Goal: Navigation & Orientation: Find specific page/section

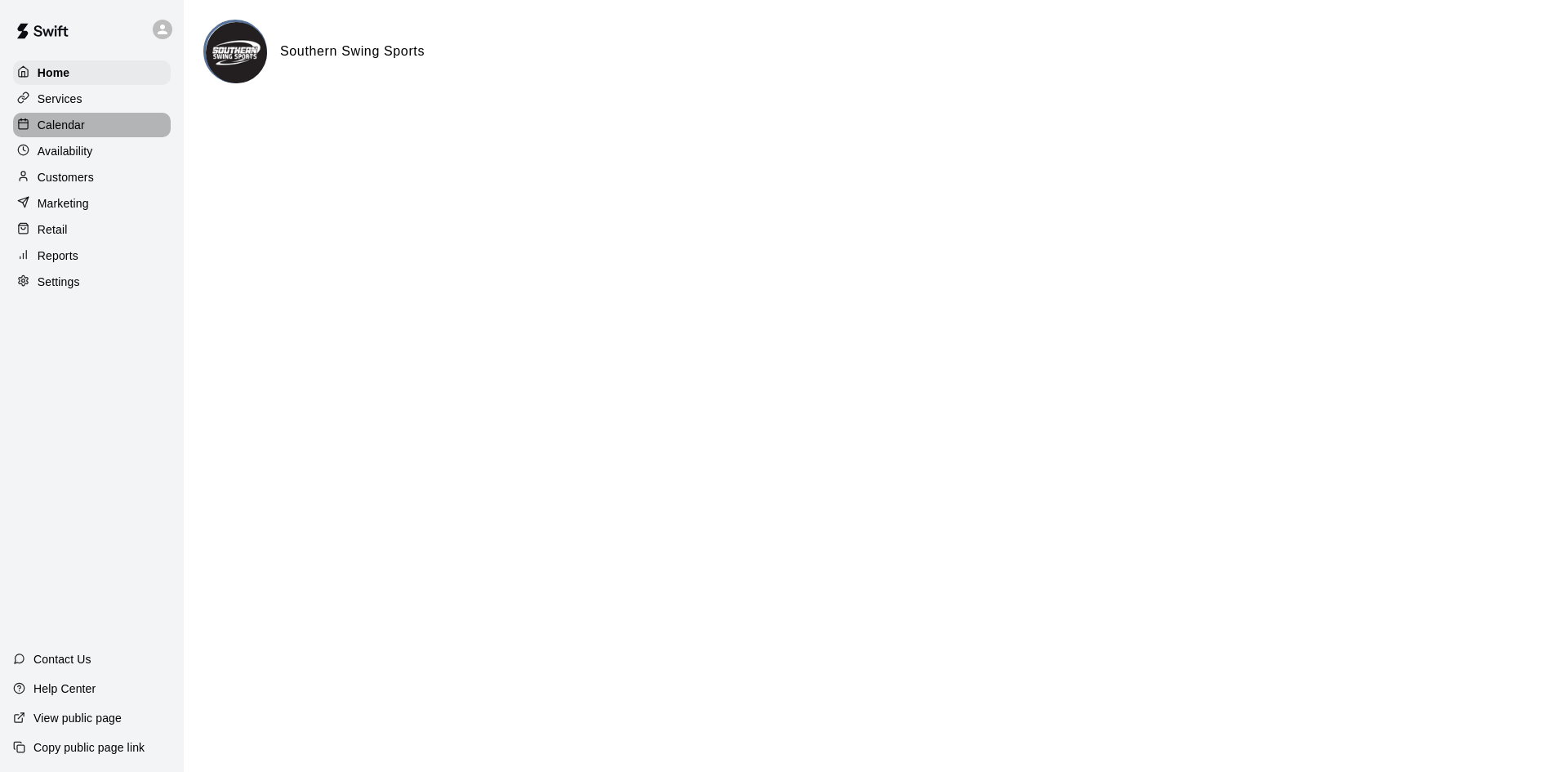
click at [81, 130] on p "Calendar" at bounding box center [62, 125] width 48 height 16
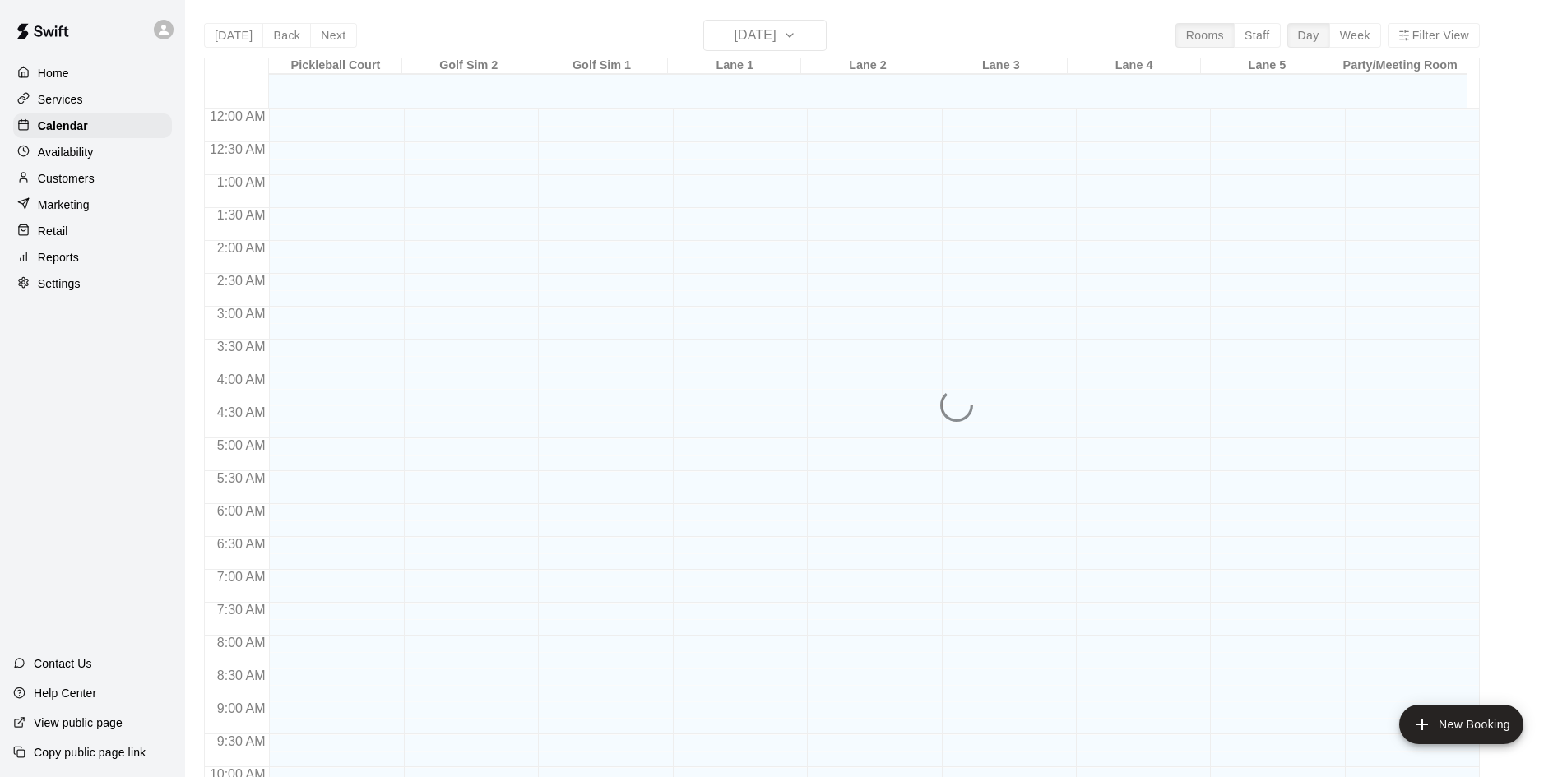
scroll to position [843, 0]
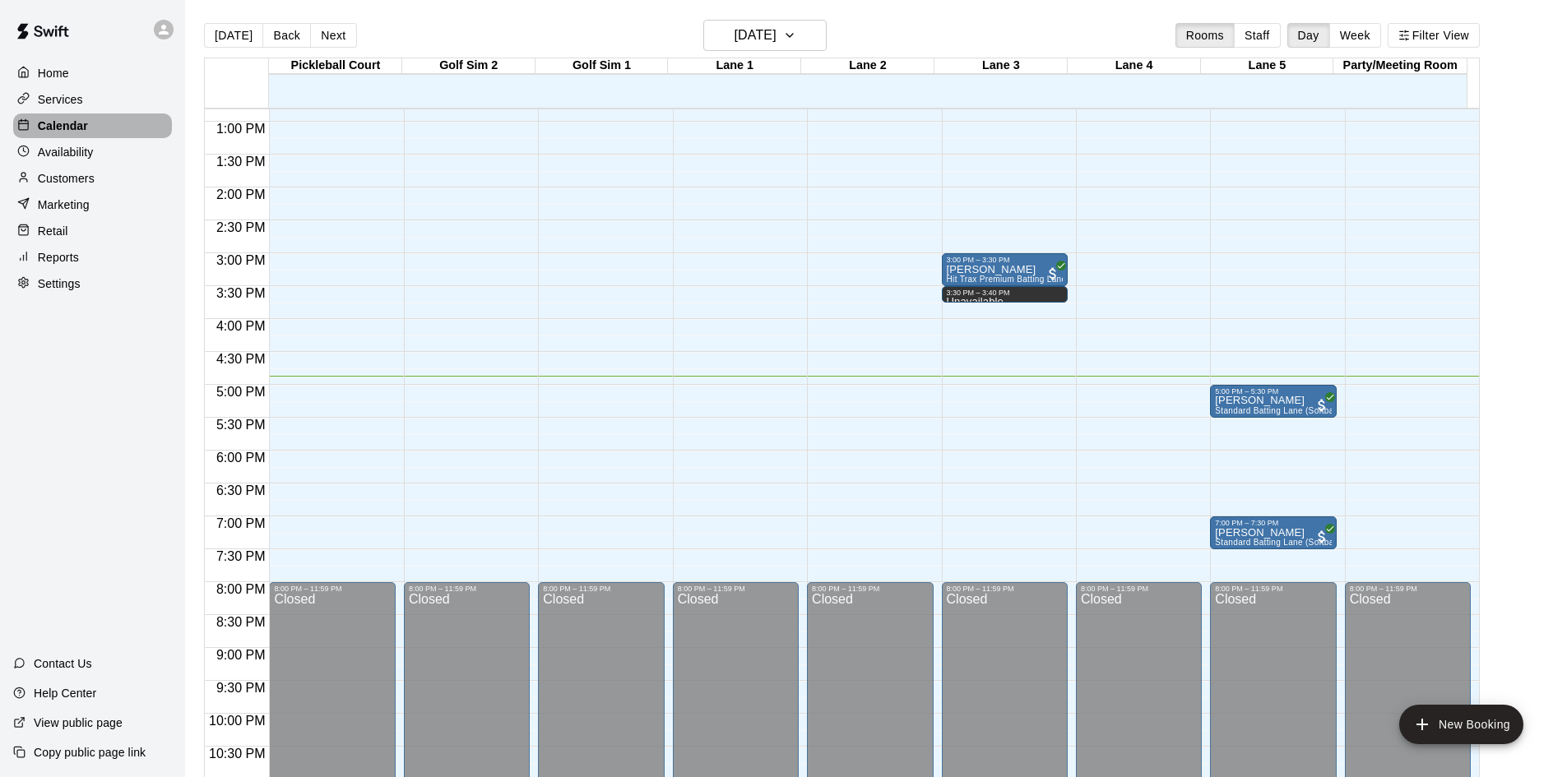
click at [67, 127] on p "Calendar" at bounding box center [63, 126] width 50 height 16
click at [63, 134] on p "Calendar" at bounding box center [63, 126] width 50 height 16
